Goal: Task Accomplishment & Management: Manage account settings

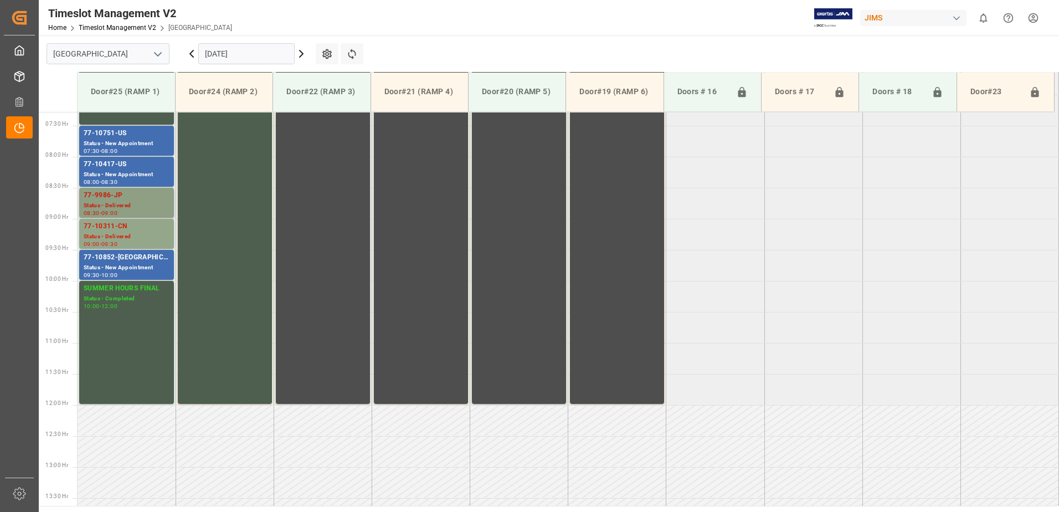
scroll to position [434, 0]
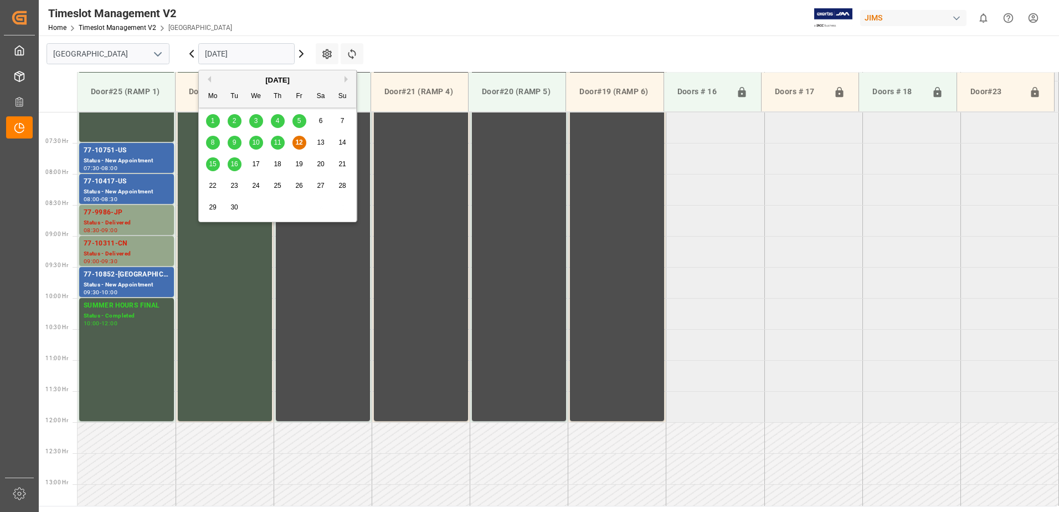
click at [260, 52] on input "[DATE]" at bounding box center [246, 53] width 96 height 21
click at [212, 163] on span "15" at bounding box center [212, 164] width 7 height 8
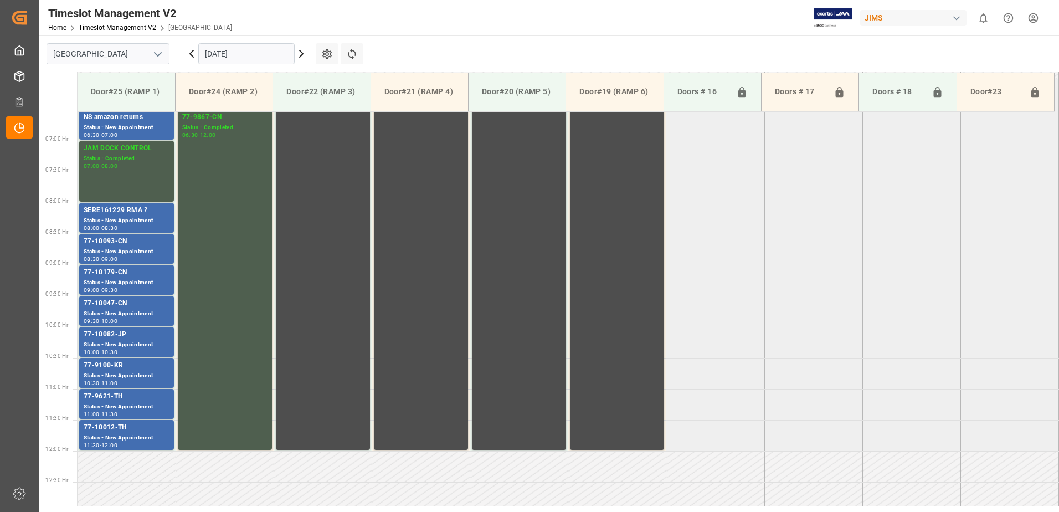
scroll to position [323, 0]
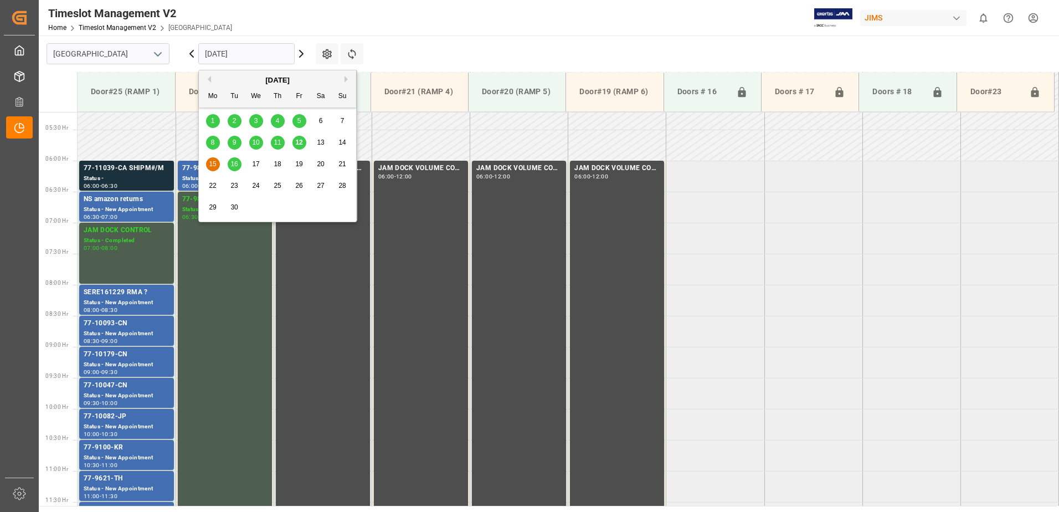
click at [253, 53] on input "[DATE]" at bounding box center [246, 53] width 96 height 21
click at [236, 167] on span "16" at bounding box center [233, 164] width 7 height 8
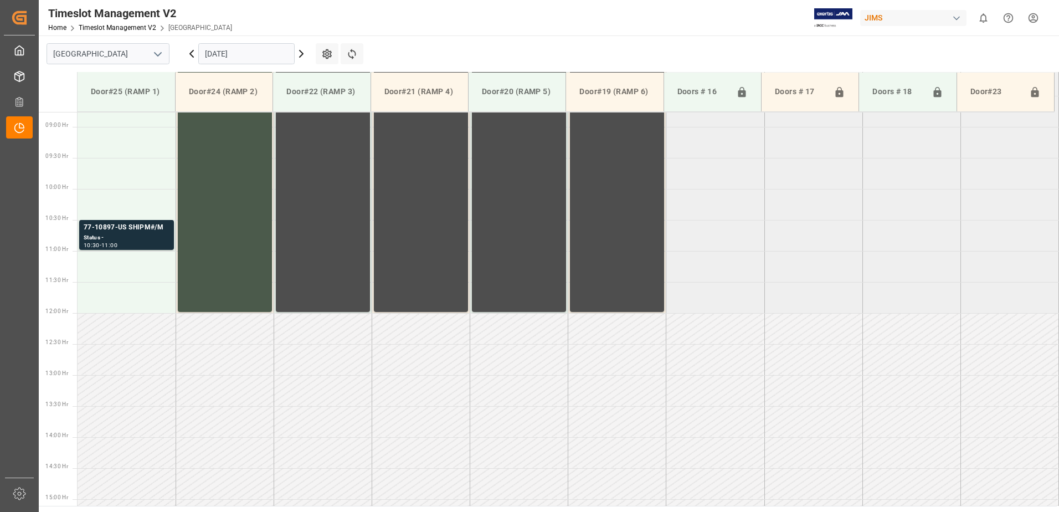
scroll to position [545, 0]
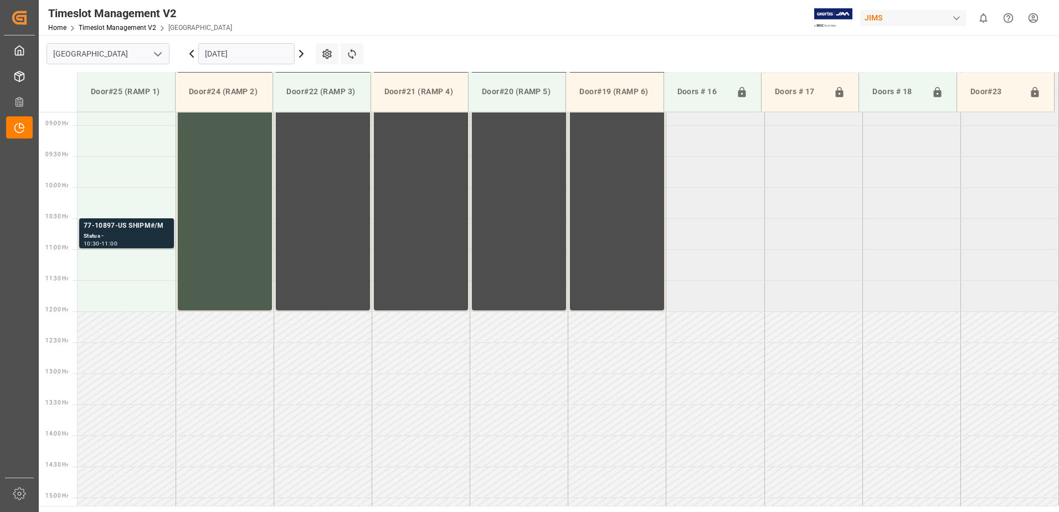
click at [113, 231] on div "Status -" at bounding box center [127, 235] width 86 height 9
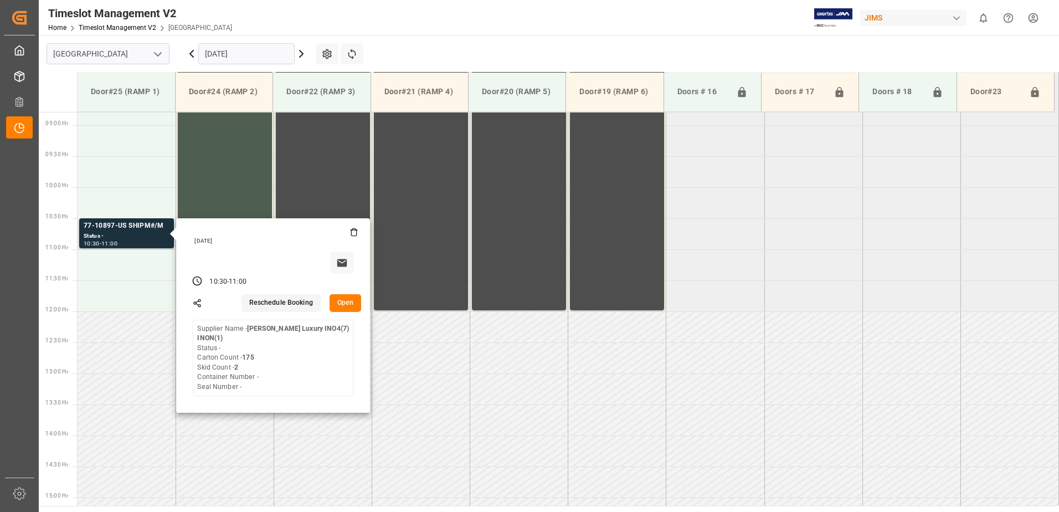
click at [347, 303] on button "Open" at bounding box center [346, 303] width 32 height 18
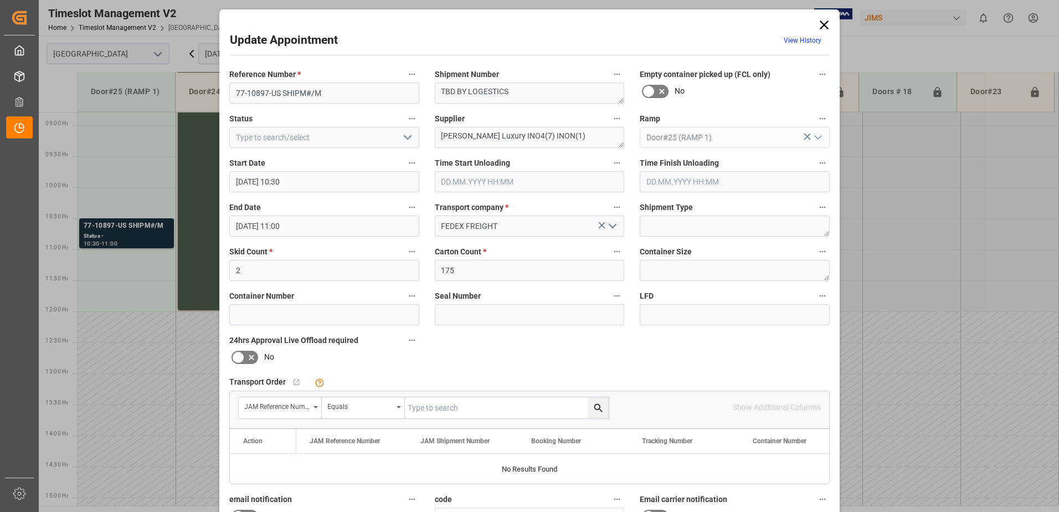
click at [821, 26] on icon at bounding box center [824, 24] width 9 height 9
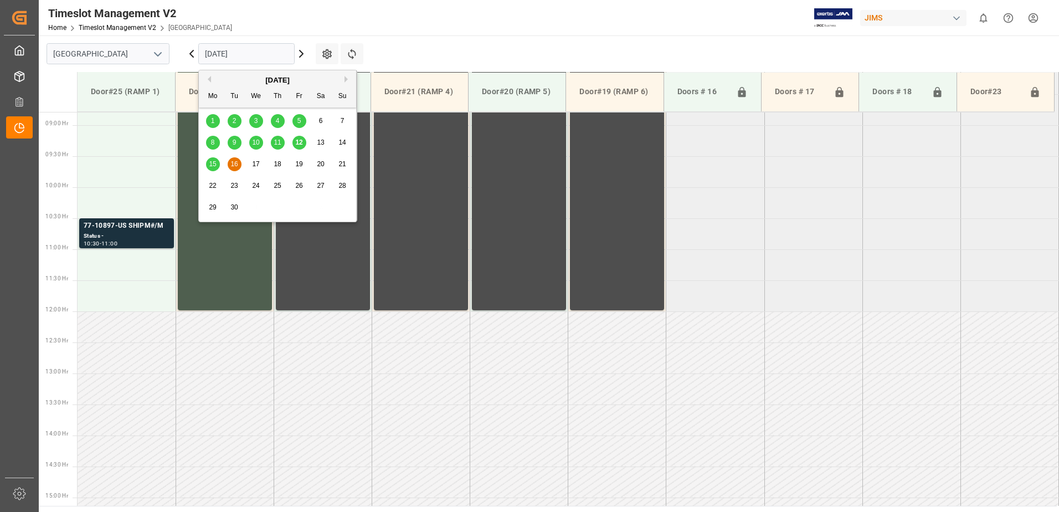
click at [265, 53] on input "[DATE]" at bounding box center [246, 53] width 96 height 21
click at [299, 143] on span "12" at bounding box center [298, 142] width 7 height 8
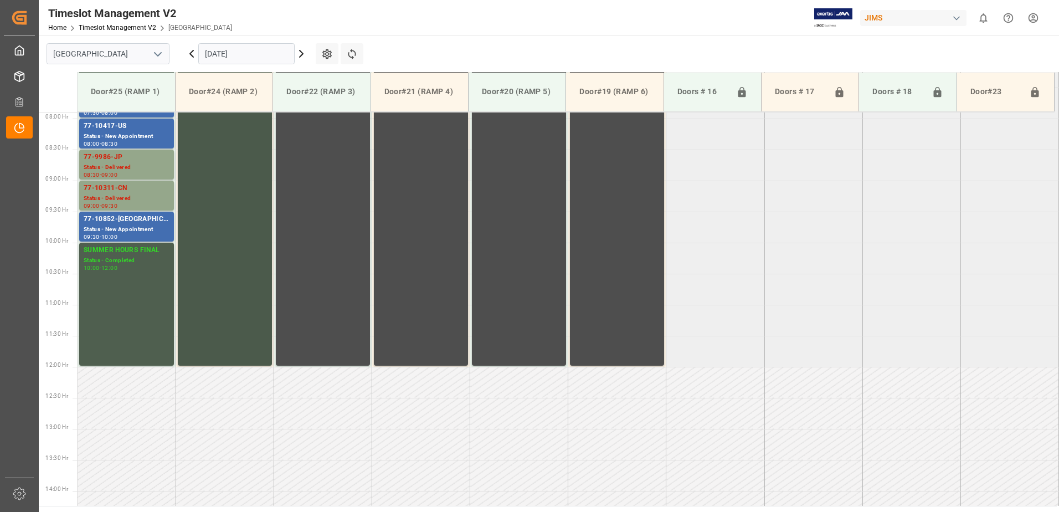
scroll to position [379, 0]
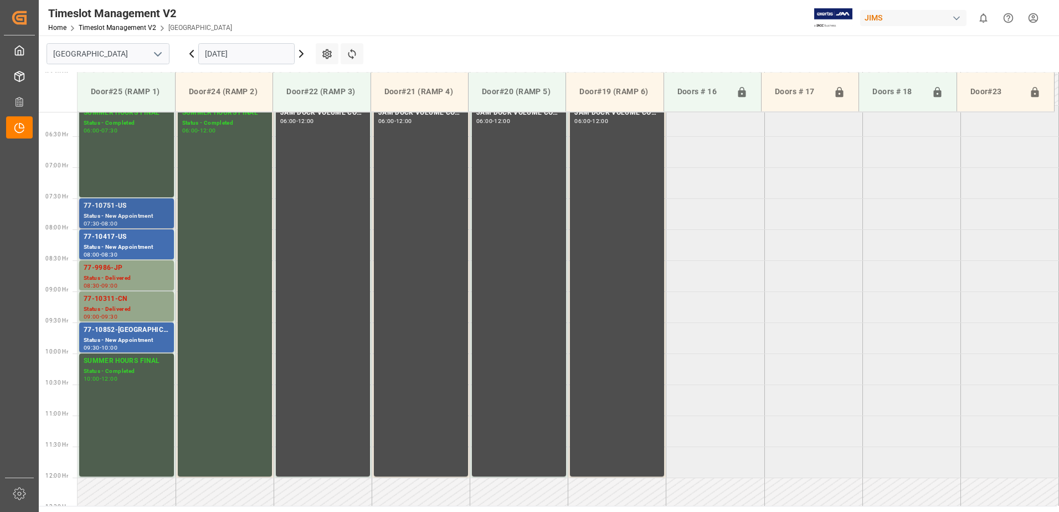
click at [109, 209] on div "77-10751-US" at bounding box center [127, 205] width 86 height 11
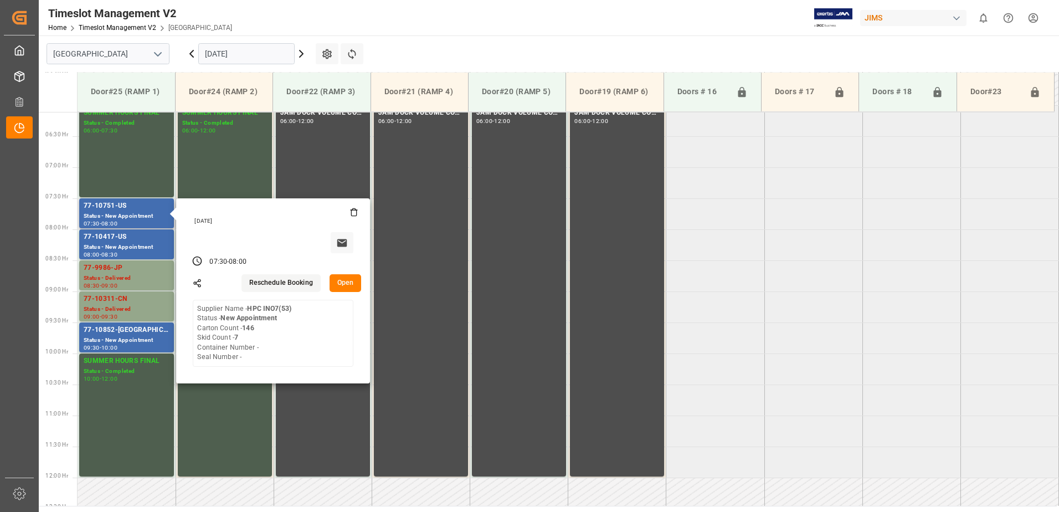
click at [344, 281] on button "Open" at bounding box center [346, 283] width 32 height 18
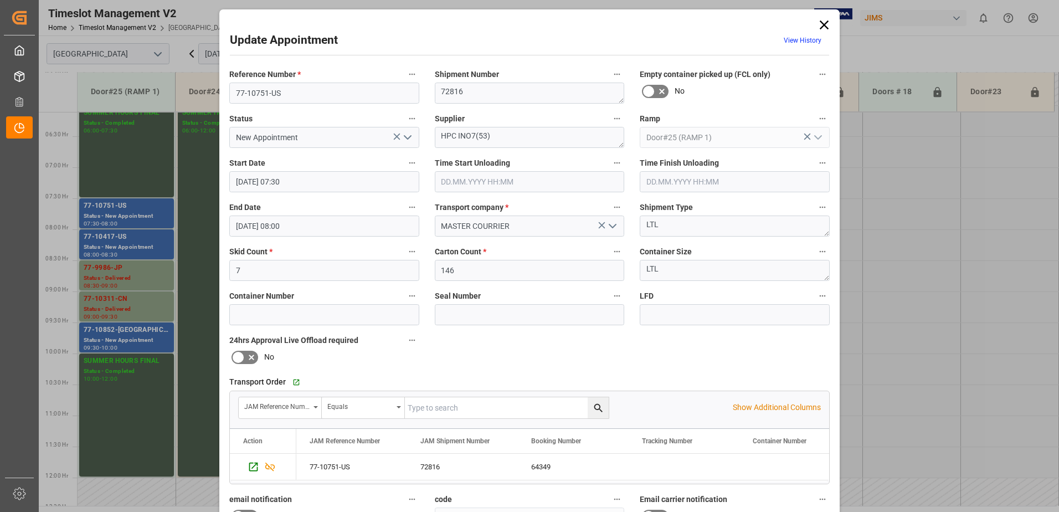
click at [405, 138] on icon "open menu" at bounding box center [407, 137] width 13 height 13
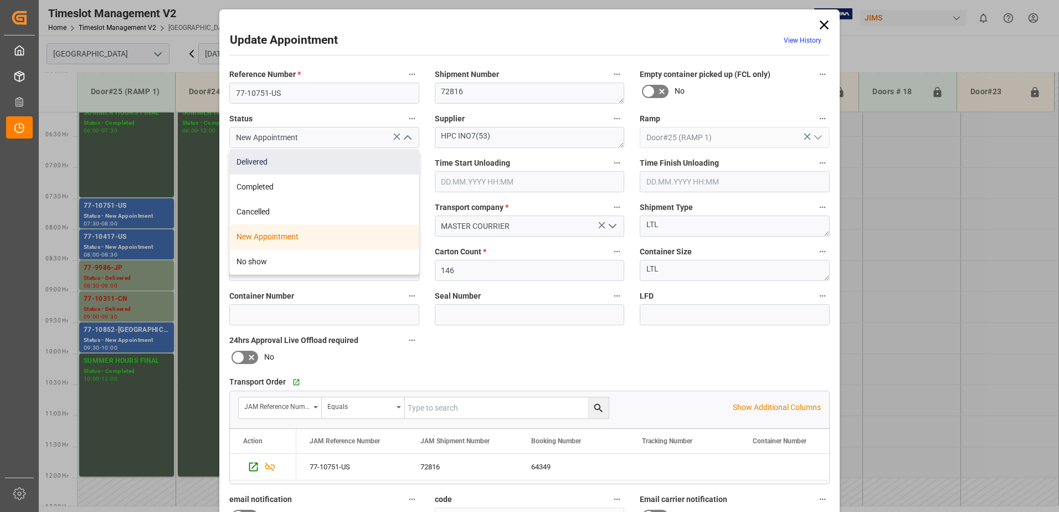
click at [307, 164] on div "Delivered" at bounding box center [324, 162] width 189 height 25
type input "Delivered"
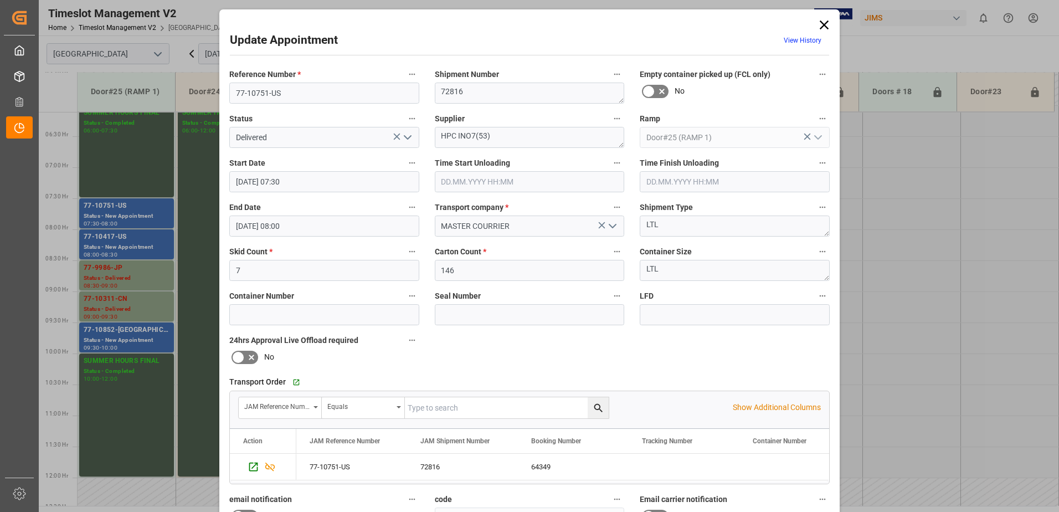
click at [461, 183] on input "text" at bounding box center [530, 181] width 190 height 21
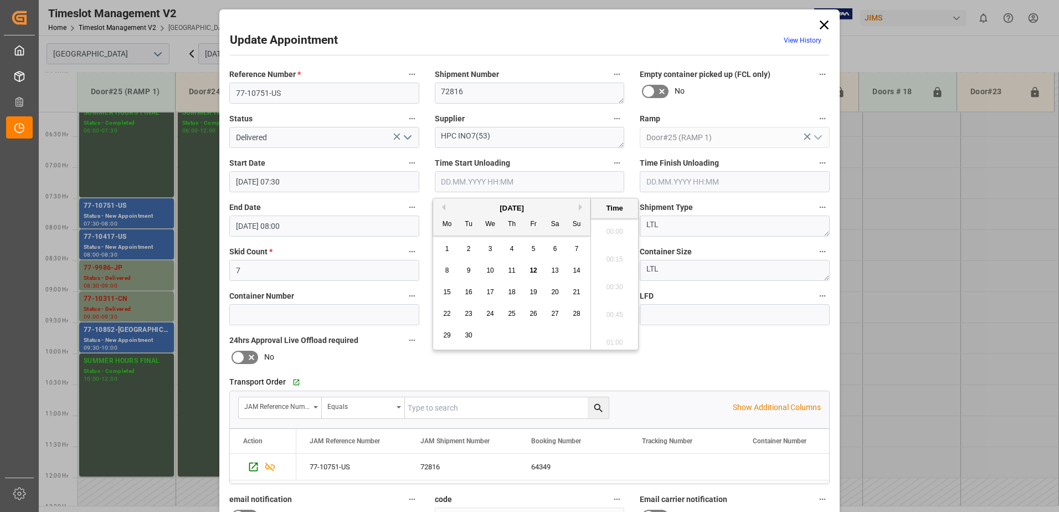
scroll to position [918, 0]
click at [534, 268] on span "12" at bounding box center [532, 270] width 7 height 8
click at [614, 284] on li "08:45" at bounding box center [614, 284] width 47 height 28
type input "[DATE] 08:45"
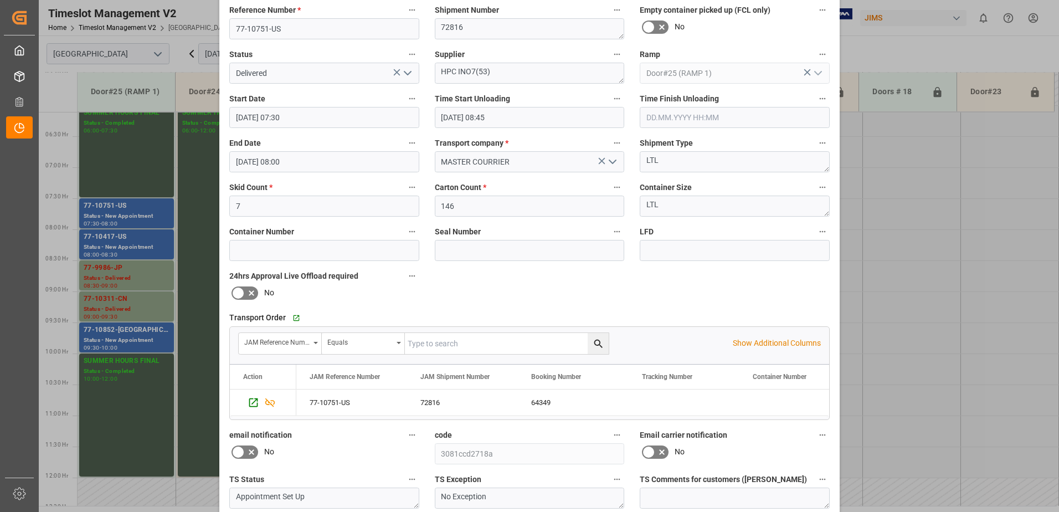
scroll to position [162, 0]
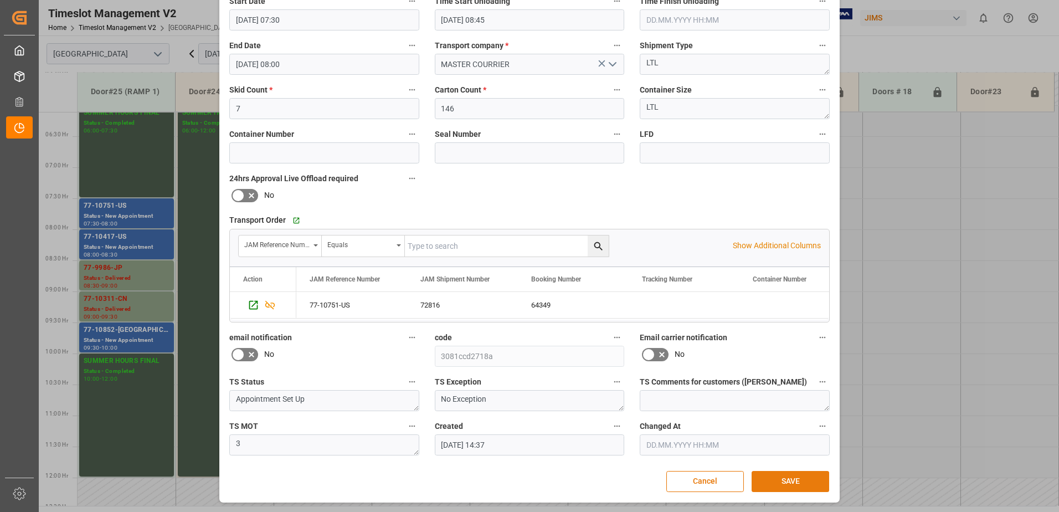
click at [794, 484] on button "SAVE" at bounding box center [791, 481] width 78 height 21
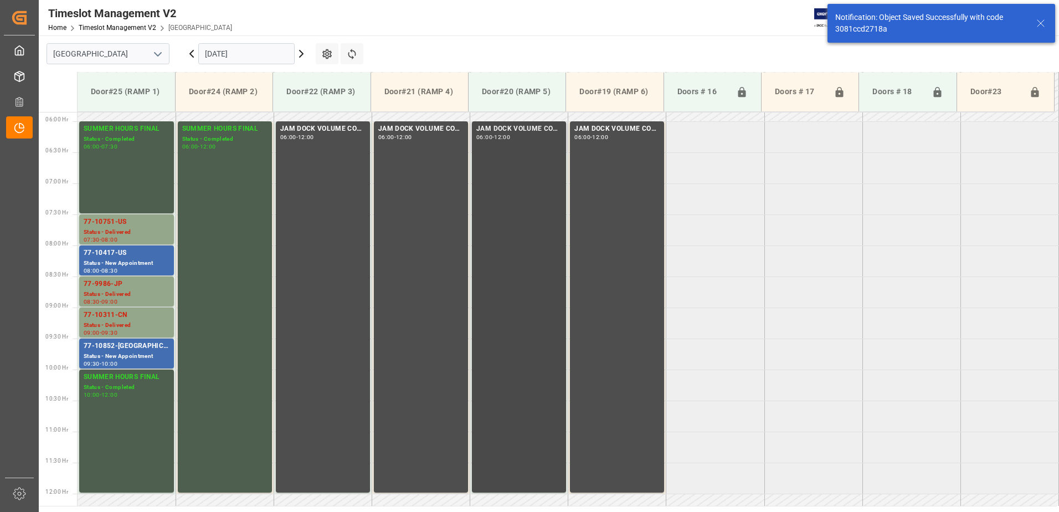
scroll to position [366, 0]
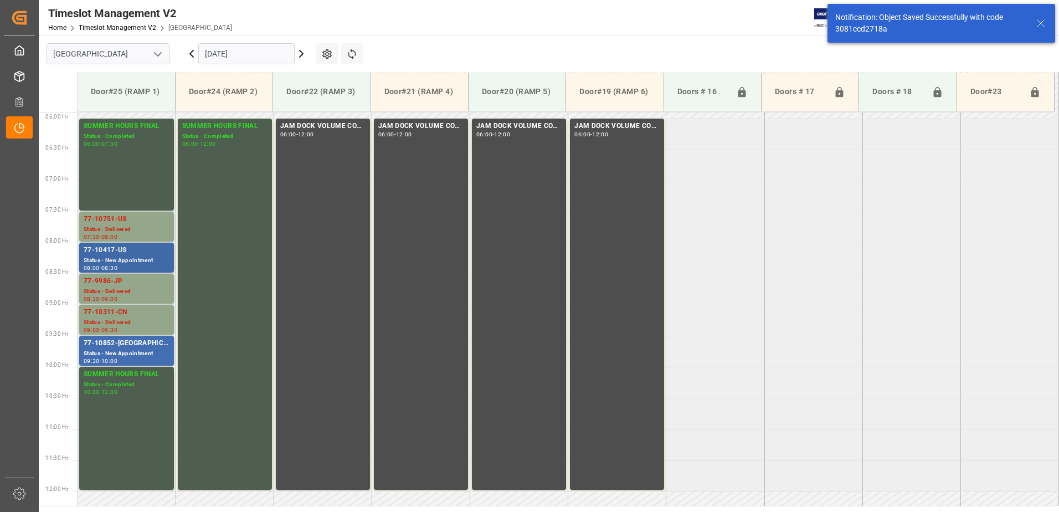
click at [104, 250] on div "77-10417-US" at bounding box center [127, 250] width 86 height 11
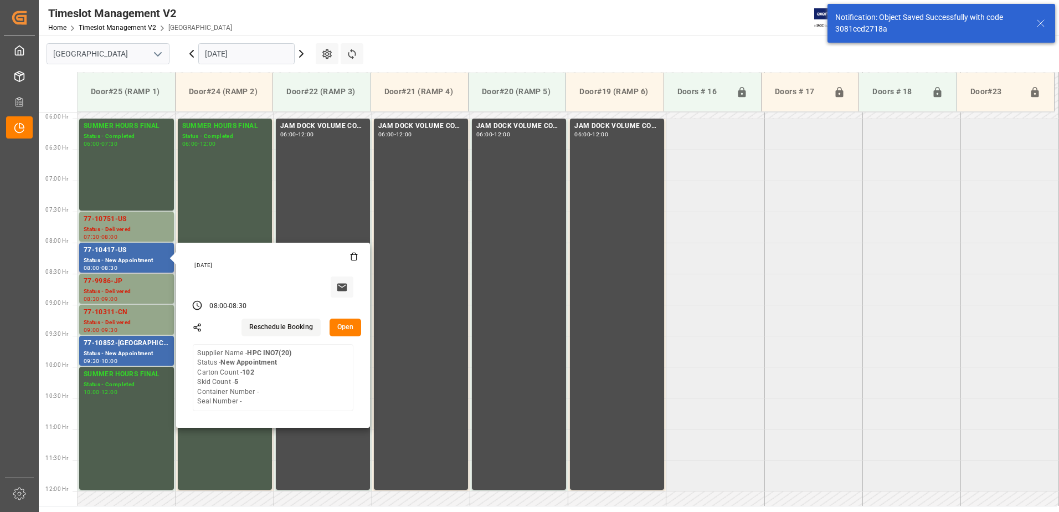
click at [344, 321] on button "Open" at bounding box center [346, 327] width 32 height 18
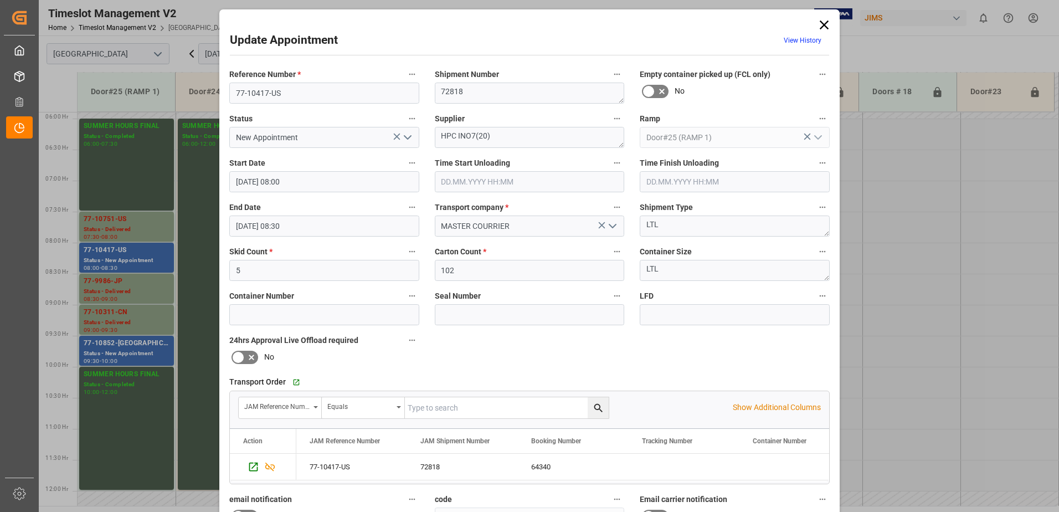
click at [405, 136] on icon "open menu" at bounding box center [407, 137] width 13 height 13
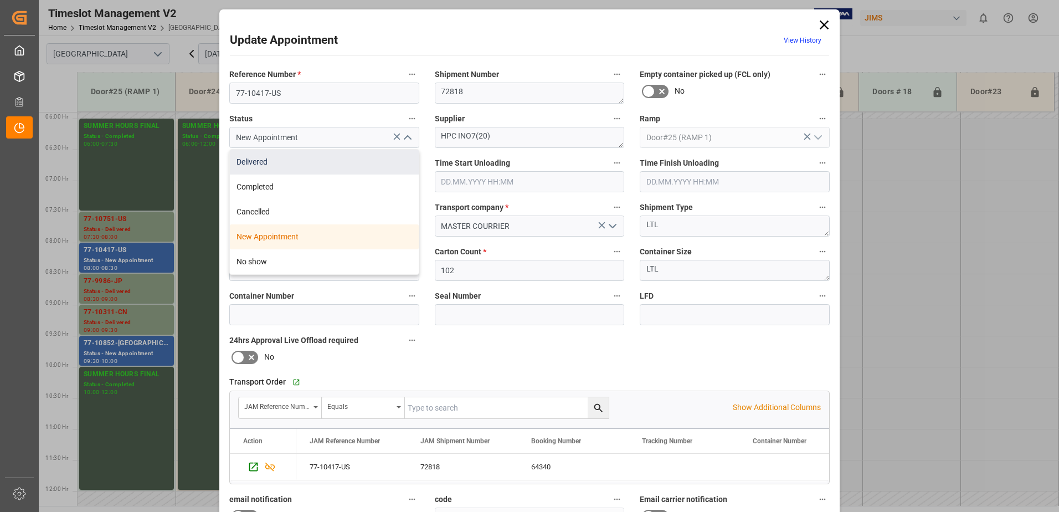
click at [346, 162] on div "Delivered" at bounding box center [324, 162] width 189 height 25
type input "Delivered"
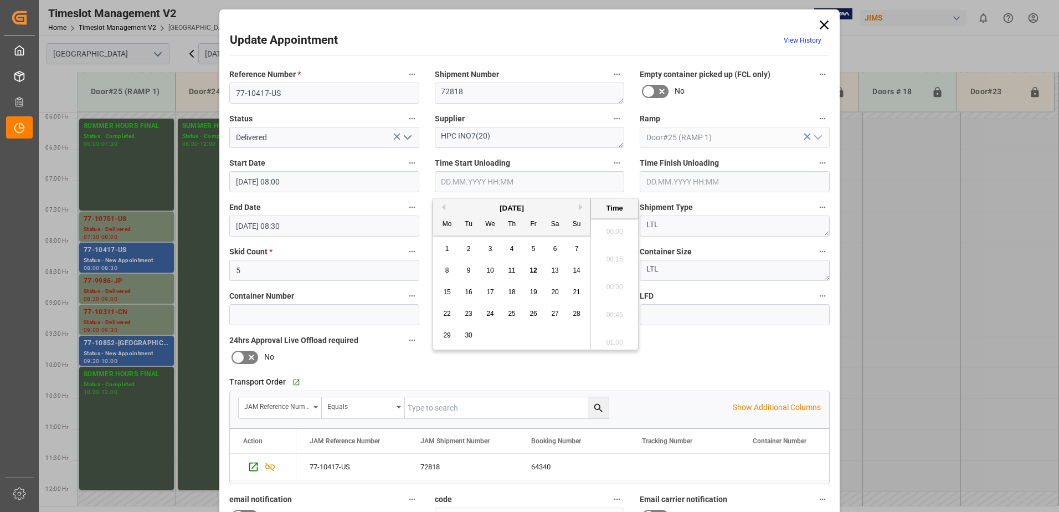
click at [495, 180] on input "text" at bounding box center [530, 181] width 190 height 21
click at [536, 270] on span "12" at bounding box center [532, 270] width 7 height 8
drag, startPoint x: 536, startPoint y: 270, endPoint x: 611, endPoint y: 282, distance: 76.3
click at [611, 282] on li "08:45" at bounding box center [614, 284] width 47 height 28
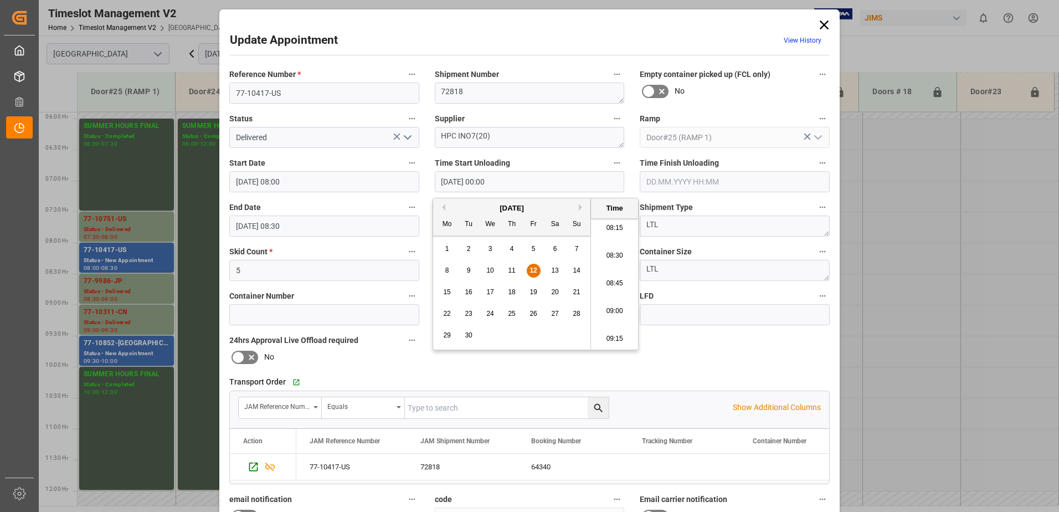
type input "[DATE] 08:45"
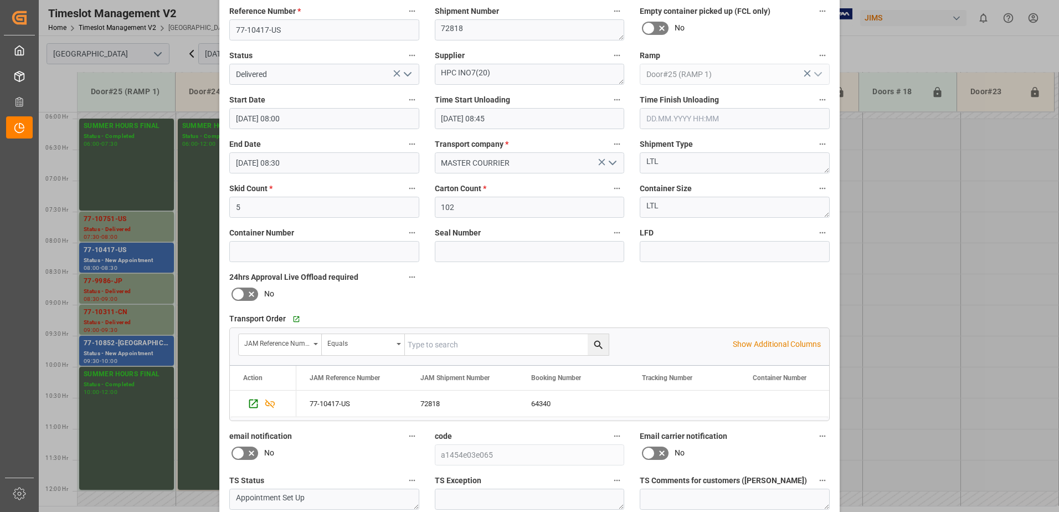
scroll to position [162, 0]
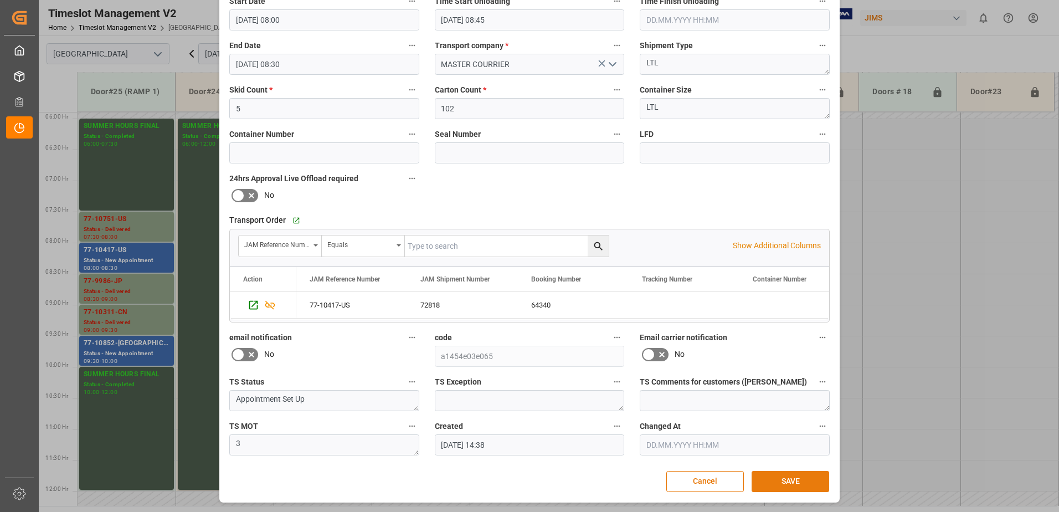
click at [804, 483] on button "SAVE" at bounding box center [791, 481] width 78 height 21
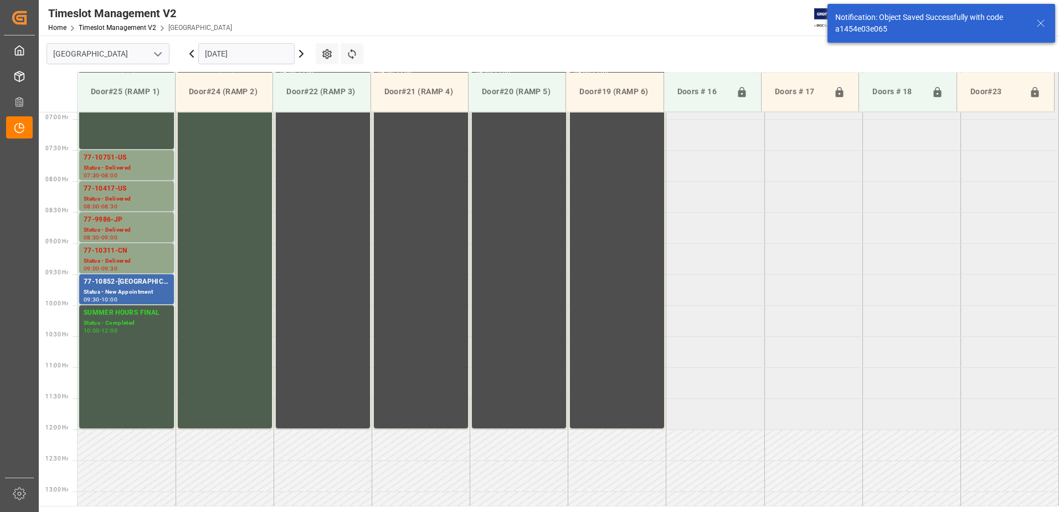
scroll to position [428, 0]
